Goal: Task Accomplishment & Management: Use online tool/utility

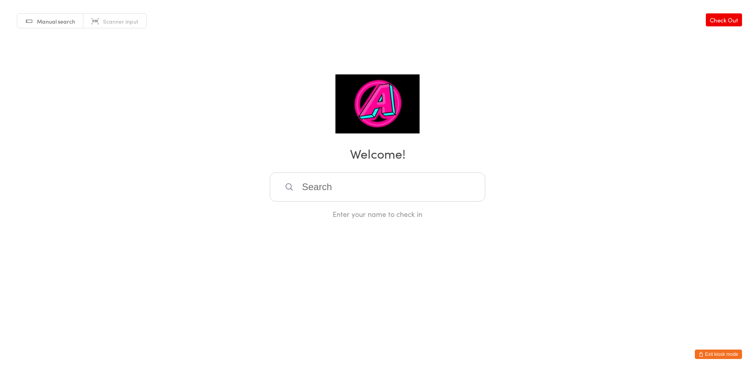
click at [380, 201] on div "Enter your name to check in" at bounding box center [378, 195] width 216 height 46
click at [373, 195] on input "search" at bounding box center [378, 186] width 216 height 29
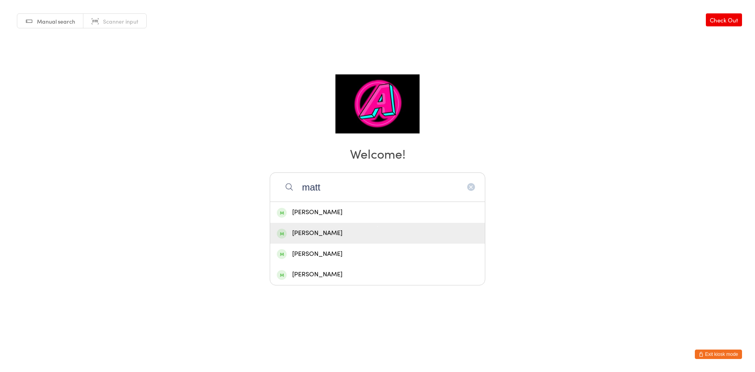
type input "matt"
click at [347, 233] on div "Matty Taylor" at bounding box center [377, 233] width 201 height 11
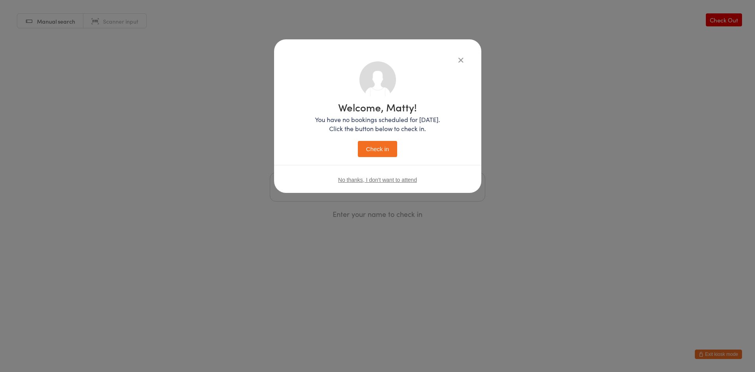
click at [367, 150] on button "Check in" at bounding box center [377, 149] width 39 height 16
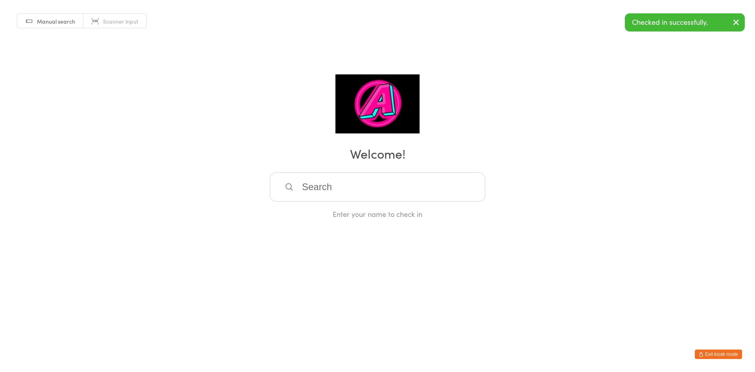
click at [365, 202] on div "Enter your name to check in" at bounding box center [378, 195] width 216 height 46
click at [365, 192] on input "search" at bounding box center [378, 186] width 216 height 29
type input "Gus"
click at [348, 217] on div "Gus Venner" at bounding box center [377, 212] width 201 height 11
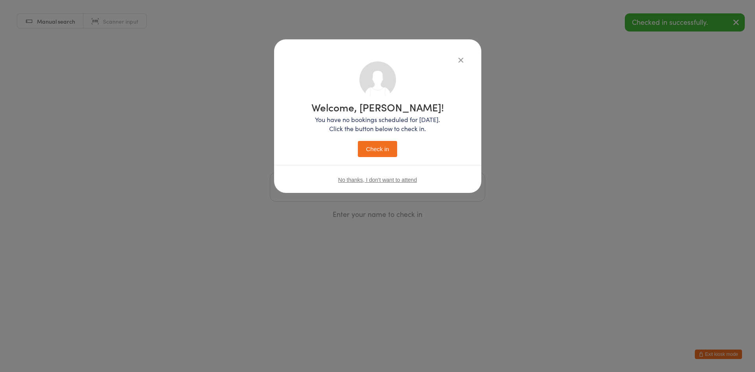
click at [373, 145] on button "Check in" at bounding box center [377, 149] width 39 height 16
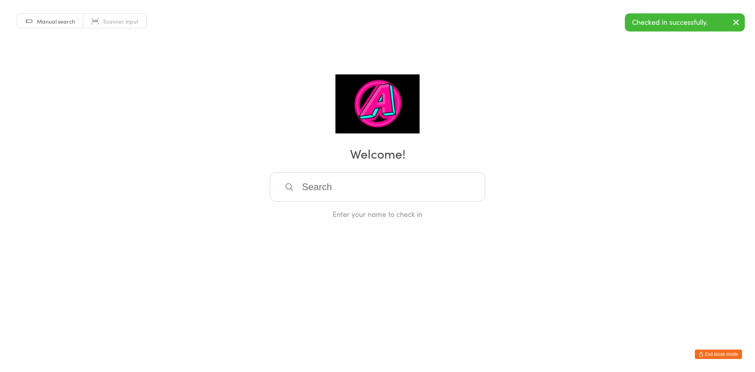
click at [341, 195] on input "search" at bounding box center [378, 186] width 216 height 29
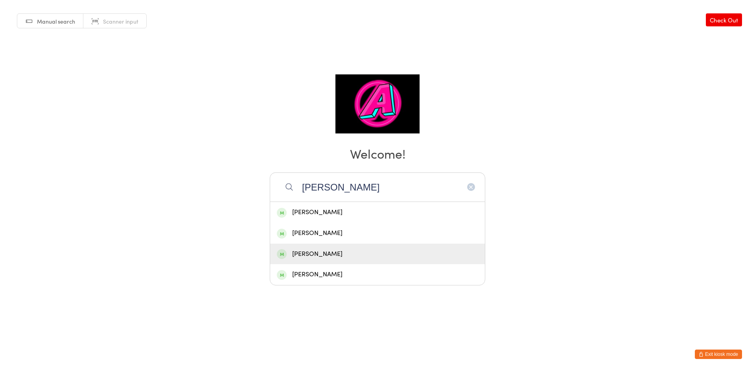
type input "Ryan"
click at [349, 258] on div "Ryan Davies" at bounding box center [377, 254] width 201 height 11
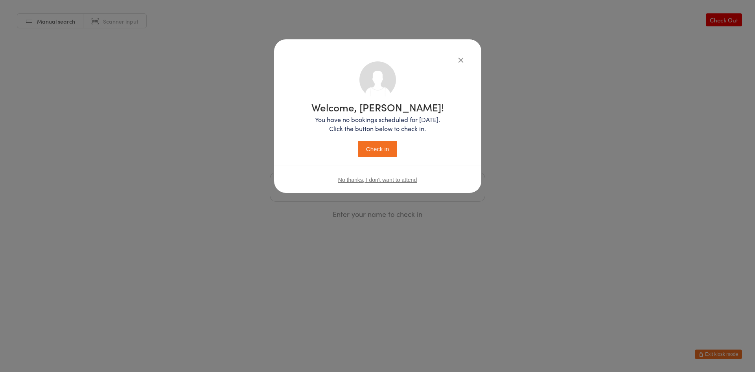
click at [382, 155] on button "Check in" at bounding box center [377, 149] width 39 height 16
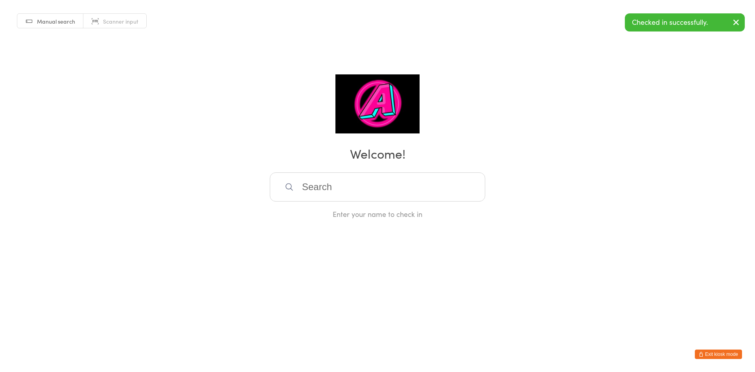
click at [734, 25] on icon "button" at bounding box center [735, 22] width 9 height 10
click at [718, 23] on link "Check Out" at bounding box center [724, 19] width 36 height 13
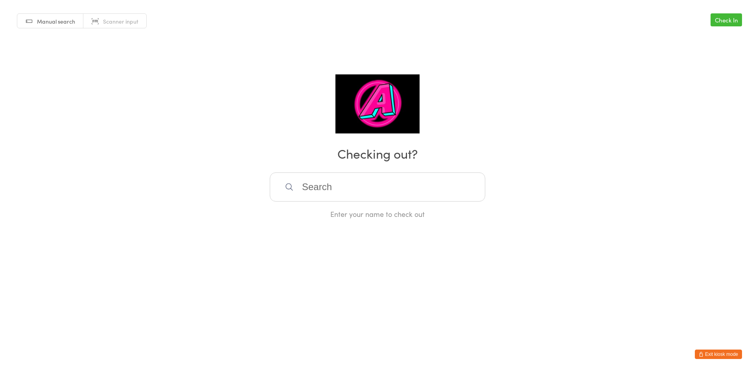
click at [715, 355] on button "Exit kiosk mode" at bounding box center [718, 353] width 47 height 9
